Goal: Information Seeking & Learning: Learn about a topic

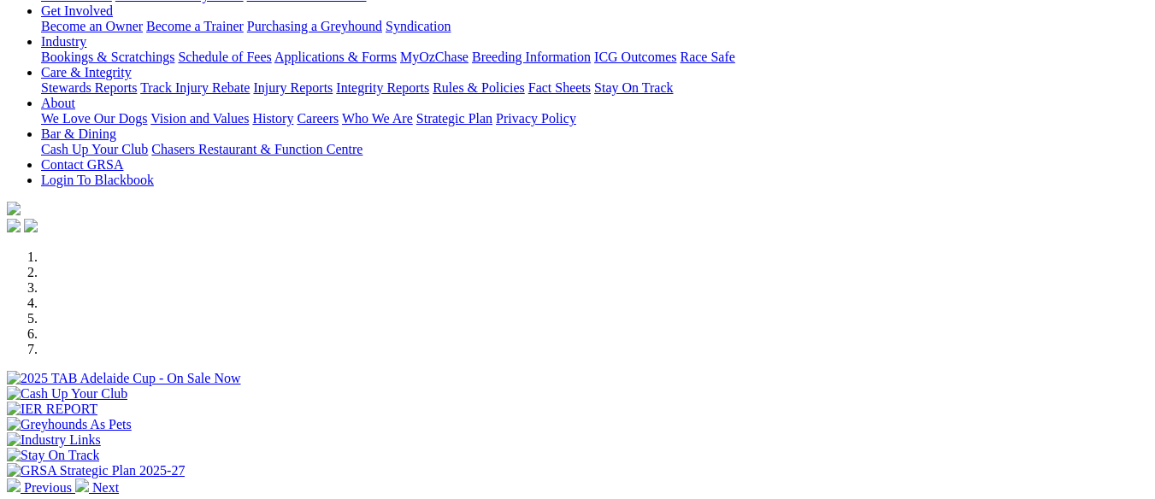
scroll to position [86, 0]
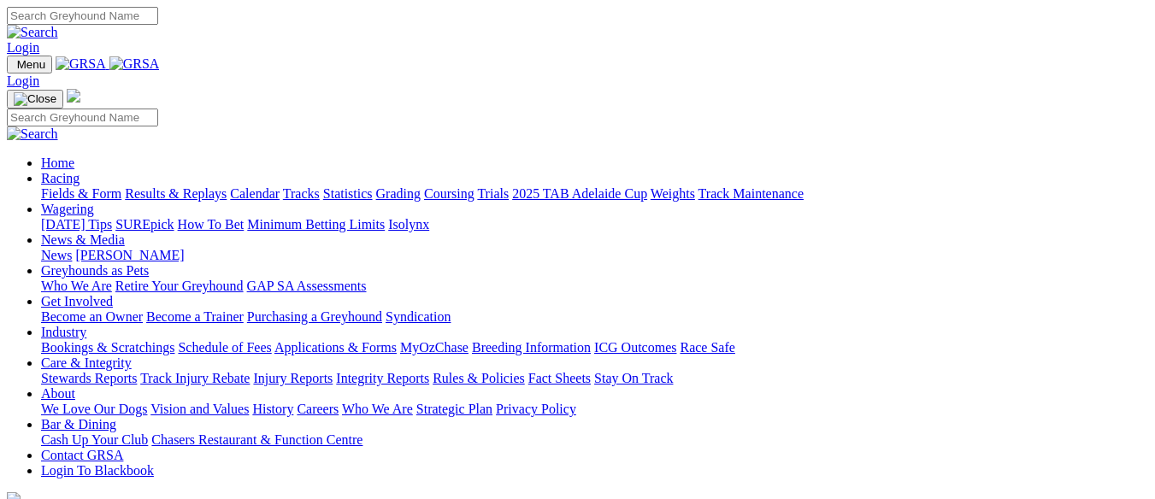
scroll to position [855, 0]
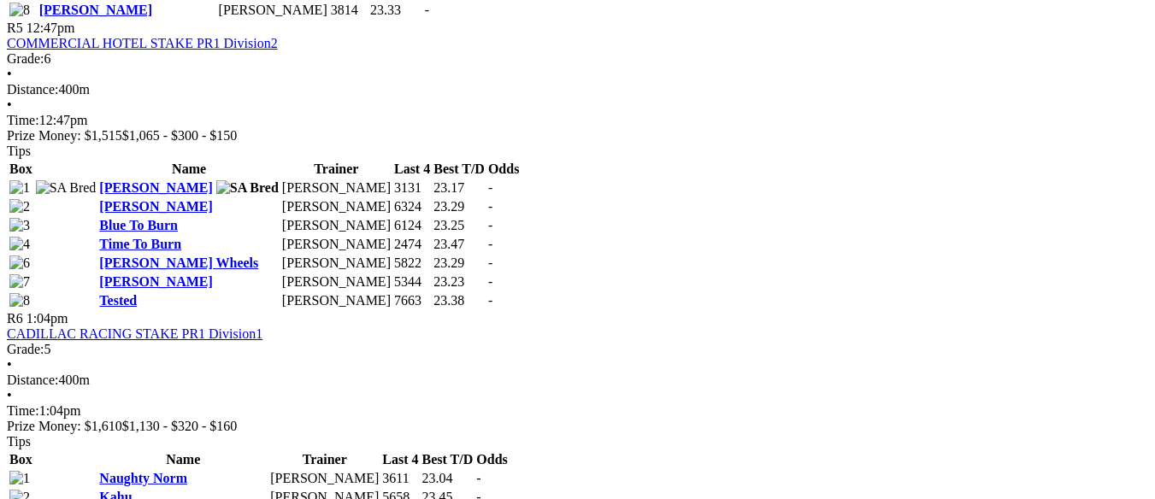
scroll to position [1967, 0]
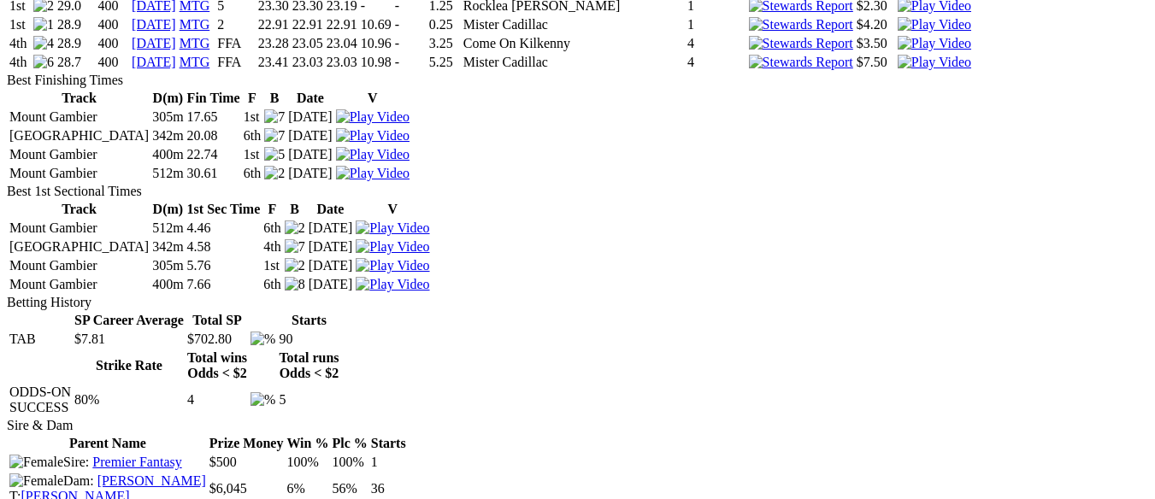
scroll to position [2993, 0]
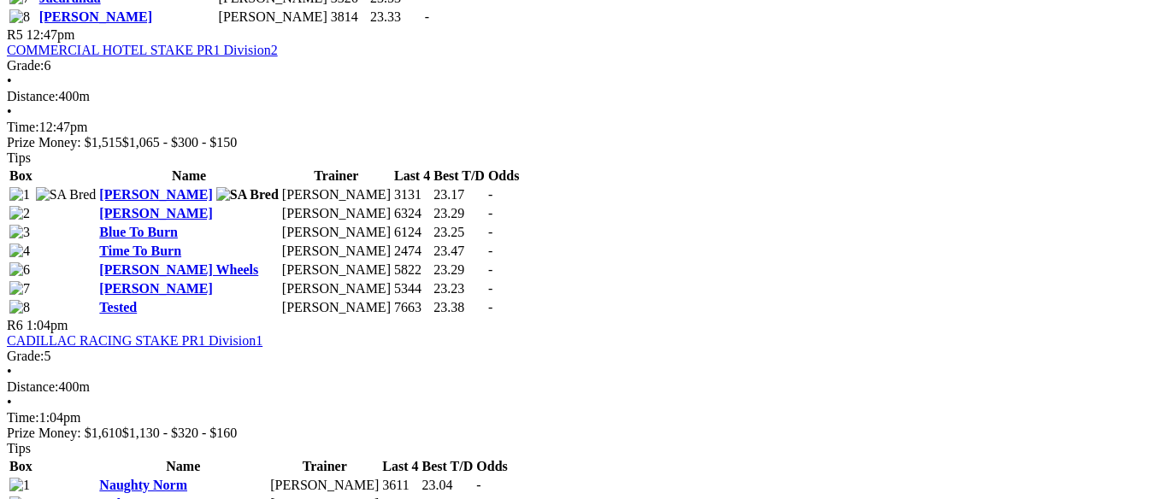
scroll to position [1967, 0]
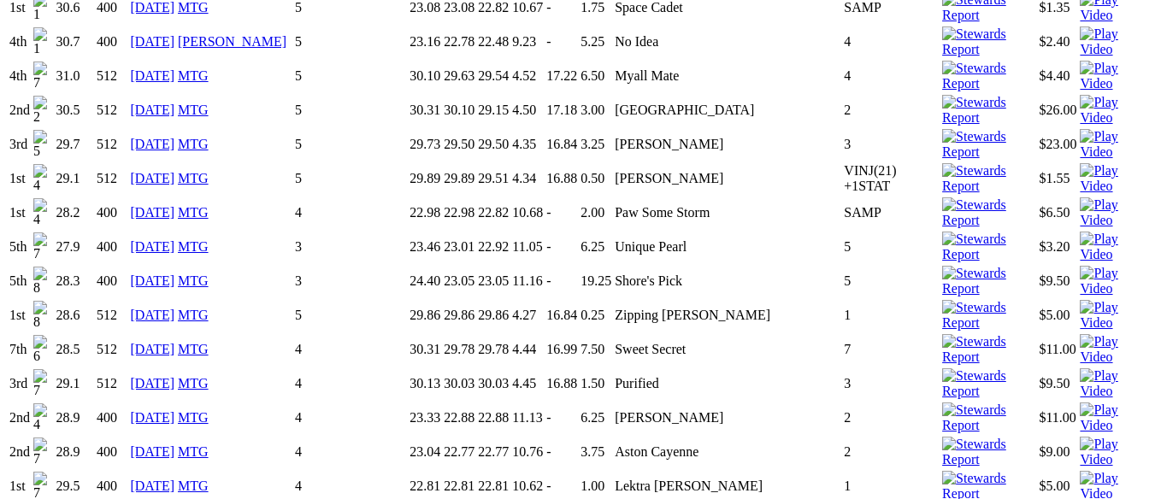
scroll to position [2138, 0]
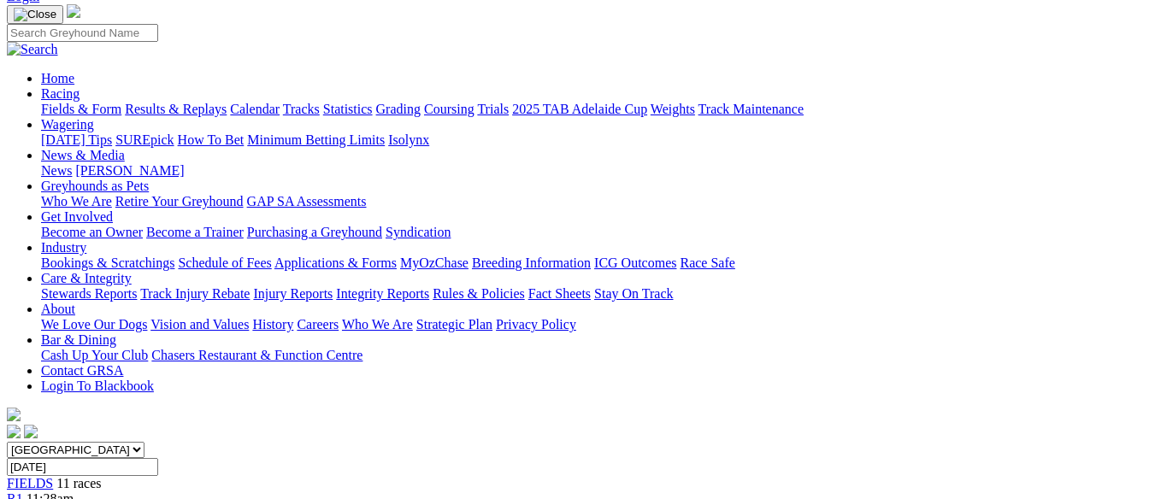
scroll to position [86, 0]
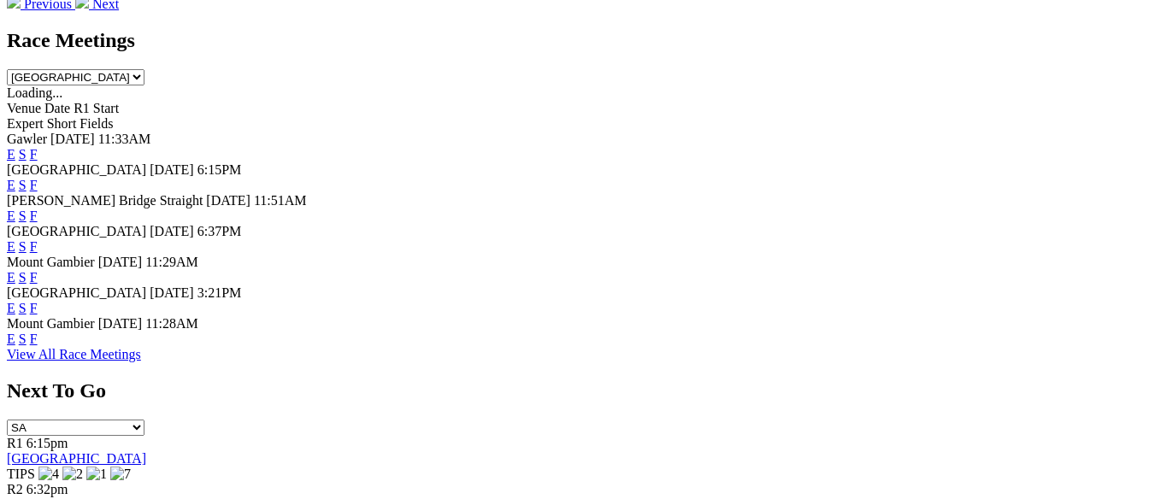
scroll to position [771, 0]
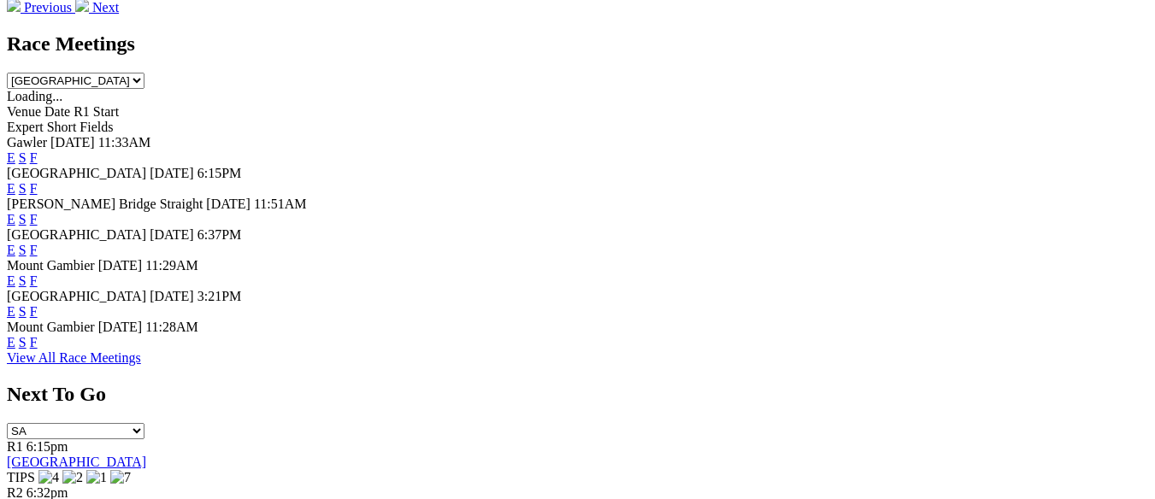
click at [38, 274] on link "F" at bounding box center [34, 281] width 8 height 15
